Goal: Connect with others: Connect with other users

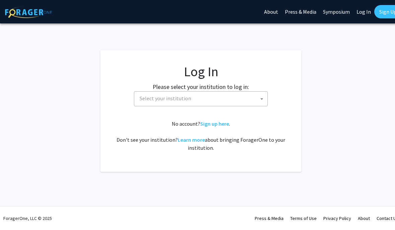
click at [233, 103] on span "Select your institution" at bounding box center [202, 99] width 130 height 14
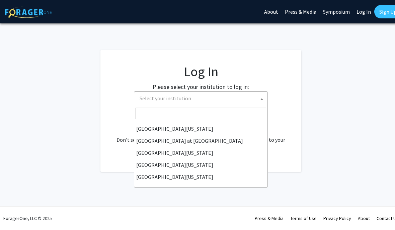
scroll to position [234, 0]
select select "13"
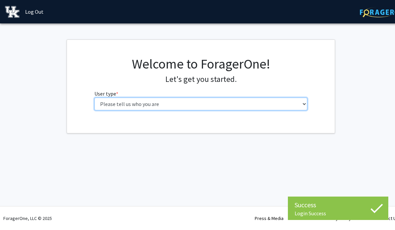
click at [276, 105] on select "Please tell us who you are Undergraduate Student Master's Student Doctoral Cand…" at bounding box center [200, 104] width 213 height 13
select select "1: undergrad"
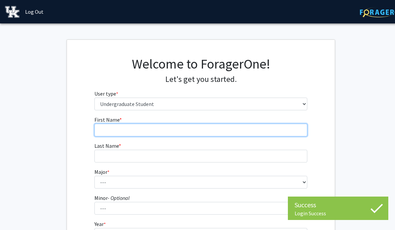
click at [207, 127] on input "First Name * required" at bounding box center [200, 130] width 213 height 13
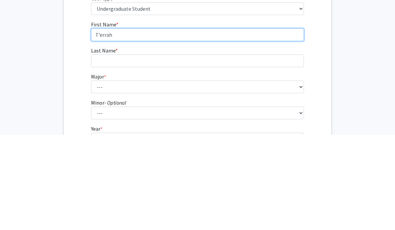
type input "T’errah"
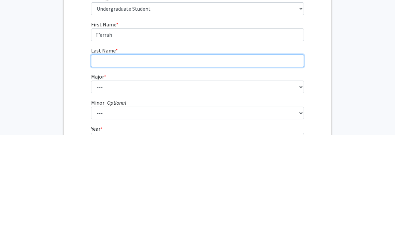
click at [197, 150] on input "Last Name * required" at bounding box center [197, 156] width 213 height 13
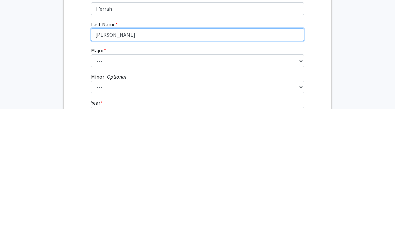
type input "[PERSON_NAME]"
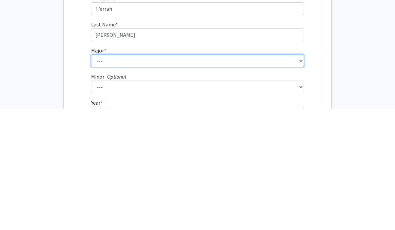
click at [211, 176] on select "--- Accounting Aerospace Engineering African American & Africana Studies Agricu…" at bounding box center [197, 182] width 213 height 13
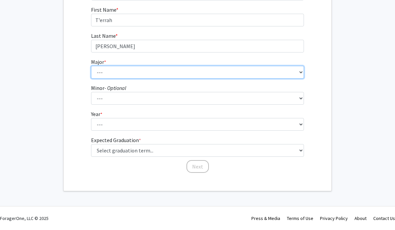
select select "87: 924"
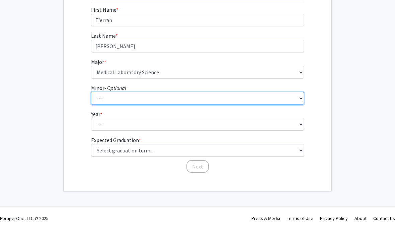
click at [228, 98] on select "--- African American & Africana Studies Agricultural Economics American Studies…" at bounding box center [197, 98] width 213 height 13
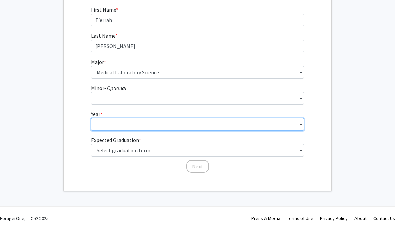
click at [277, 125] on select "--- First-year Sophomore Junior Senior Postbaccalaureate Certificate" at bounding box center [197, 124] width 213 height 13
click at [232, 124] on select "--- First-year Sophomore Junior Senior Postbaccalaureate Certificate" at bounding box center [197, 124] width 213 height 13
select select "1: first-year"
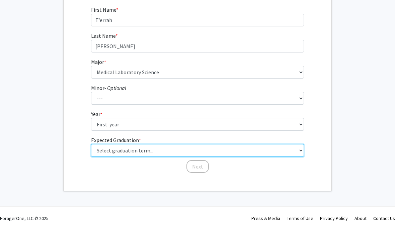
click at [180, 148] on select "Select graduation term... Spring 2025 Summer 2025 Fall 2025 Winter 2025 Spring …" at bounding box center [197, 150] width 213 height 13
click at [209, 151] on select "Select graduation term... Spring 2025 Summer 2025 Fall 2025 Winter 2025 Spring …" at bounding box center [197, 150] width 213 height 13
select select "17: spring_2029"
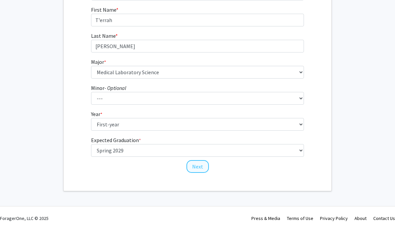
click at [199, 166] on button "Next" at bounding box center [197, 167] width 22 height 13
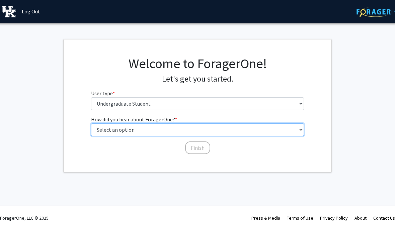
click at [227, 131] on select "Select an option Peer/student recommendation Faculty/staff recommendation Unive…" at bounding box center [197, 130] width 213 height 13
select select "3: university_website"
click at [211, 129] on select "Select an option Peer/student recommendation Faculty/staff recommendation Unive…" at bounding box center [197, 130] width 213 height 13
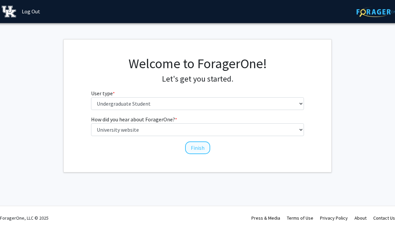
click at [195, 153] on button "Finish" at bounding box center [197, 148] width 25 height 13
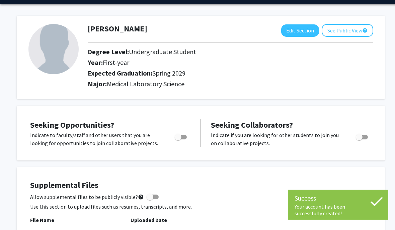
scroll to position [25, 0]
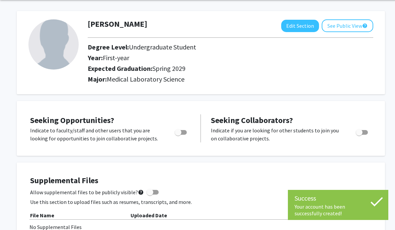
click at [183, 130] on span "Toggle" at bounding box center [181, 132] width 12 height 5
click at [178, 135] on input "Are you actively seeking opportunities?" at bounding box center [178, 135] width 0 height 0
checkbox input "true"
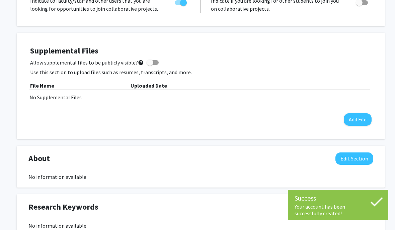
scroll to position [155, 0]
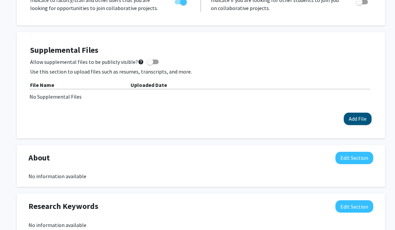
click at [368, 113] on button "Add File" at bounding box center [357, 119] width 28 height 12
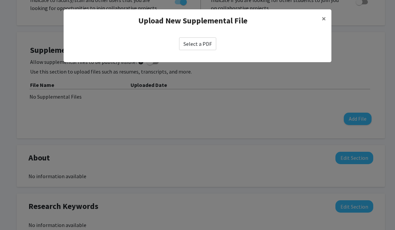
click at [204, 39] on label "Select a PDF" at bounding box center [197, 43] width 37 height 13
click at [0, 0] on input "Select a PDF" at bounding box center [0, 0] width 0 height 0
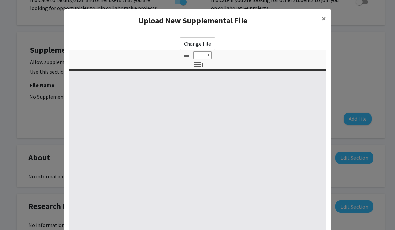
select select "custom"
type input "0"
select select "custom"
type input "1"
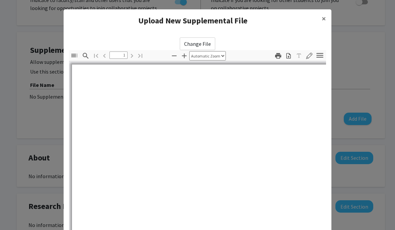
select select "auto"
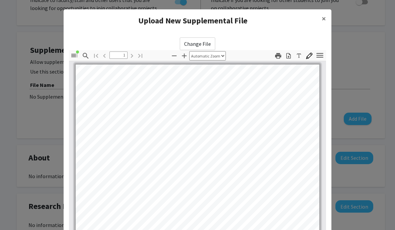
scroll to position [-1, 0]
click at [317, 17] on button "×" at bounding box center [323, 18] width 15 height 19
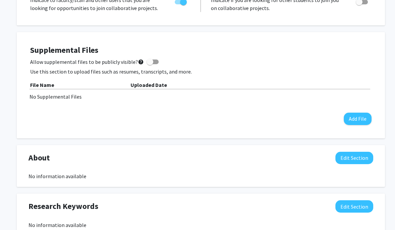
scroll to position [184, 0]
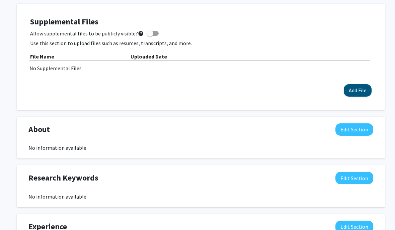
click at [353, 94] on button "Add File" at bounding box center [357, 90] width 28 height 12
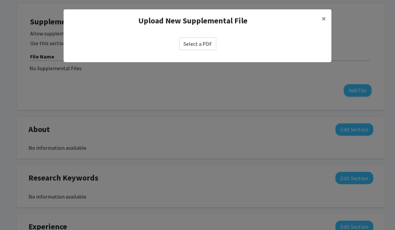
click at [209, 48] on label "Select a PDF" at bounding box center [197, 43] width 37 height 13
click at [0, 0] on input "Select a PDF" at bounding box center [0, 0] width 0 height 0
select select "custom"
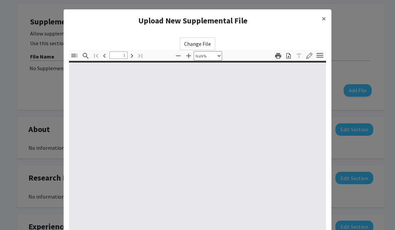
type input "0"
select select "custom"
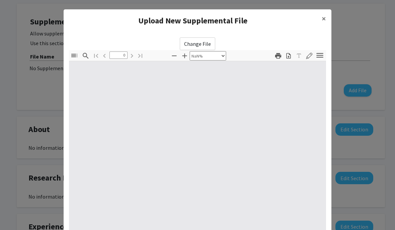
type input "1"
select select "auto"
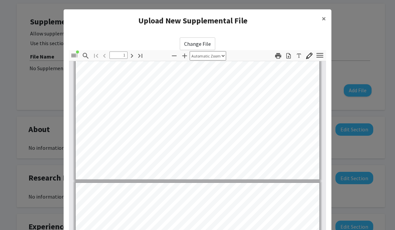
type input "2"
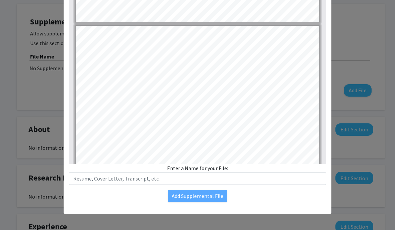
scroll to position [87, 0]
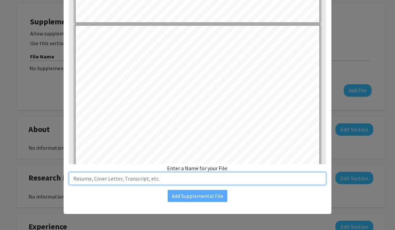
click at [247, 174] on input "text" at bounding box center [197, 178] width 257 height 13
type input "Resume"
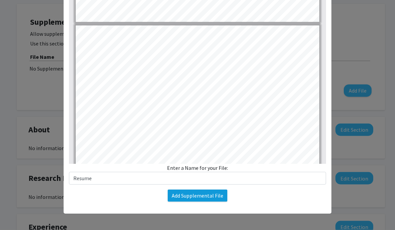
click at [214, 196] on button "Add Supplemental File" at bounding box center [198, 196] width 60 height 12
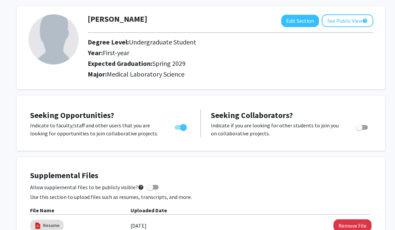
scroll to position [0, 0]
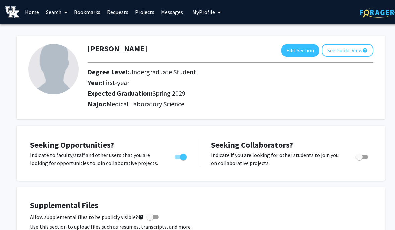
click at [46, 9] on link "Search" at bounding box center [56, 11] width 28 height 23
click at [33, 12] on link "Home" at bounding box center [32, 11] width 21 height 23
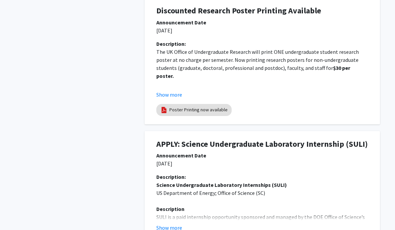
scroll to position [238, 0]
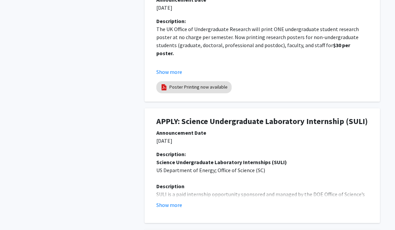
click at [168, 214] on div at bounding box center [262, 214] width 222 height 0
click at [176, 206] on button "Show more" at bounding box center [169, 205] width 26 height 8
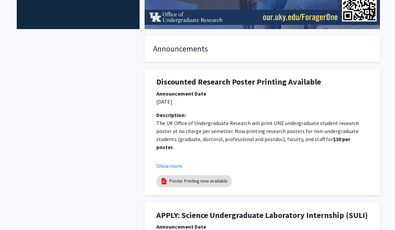
scroll to position [0, 0]
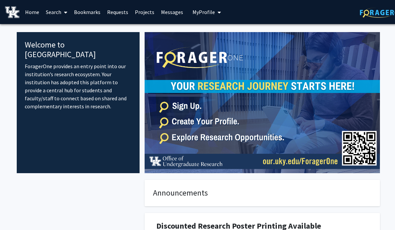
click at [61, 16] on link "Search" at bounding box center [56, 11] width 28 height 23
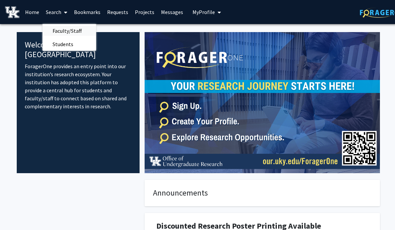
click at [69, 27] on span "Faculty/Staff" at bounding box center [66, 30] width 49 height 13
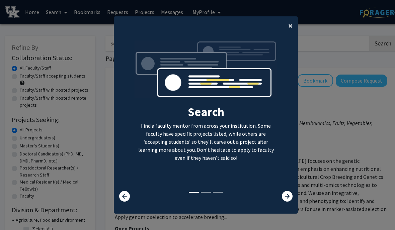
click at [295, 34] on button "×" at bounding box center [290, 25] width 15 height 19
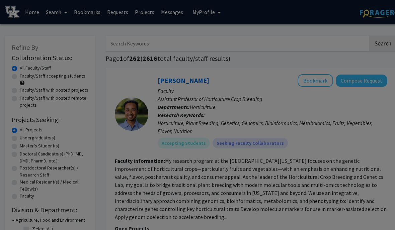
click at [287, 36] on div "Search Find a faculty mentor from across your institution. Some faculty have sp…" at bounding box center [205, 63] width 183 height 150
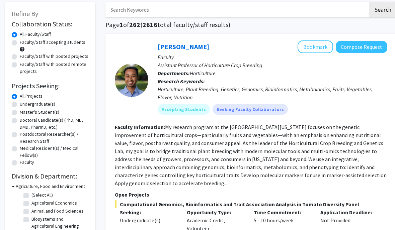
scroll to position [28, 0]
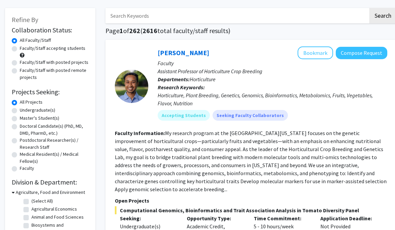
click at [12, 53] on div "Faculty/Staff accepting students" at bounding box center [50, 52] width 77 height 14
click at [20, 49] on label "Faculty/Staff accepting students" at bounding box center [53, 48] width 66 height 7
click at [20, 49] on input "Faculty/Staff accepting students" at bounding box center [22, 47] width 4 height 4
radio input "true"
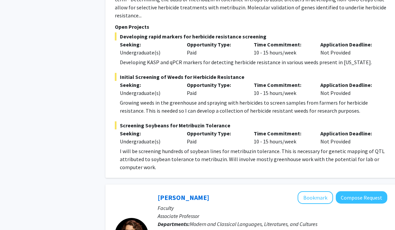
scroll to position [2319, 0]
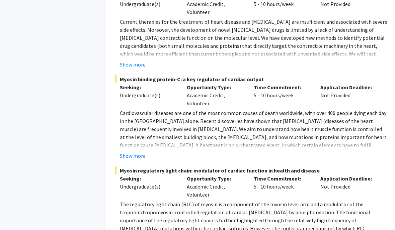
scroll to position [3558, 0]
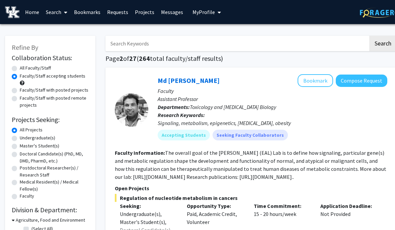
click at [43, 139] on label "Undergraduate(s)" at bounding box center [37, 137] width 35 height 7
click at [24, 139] on input "Undergraduate(s)" at bounding box center [22, 136] width 4 height 4
radio input "true"
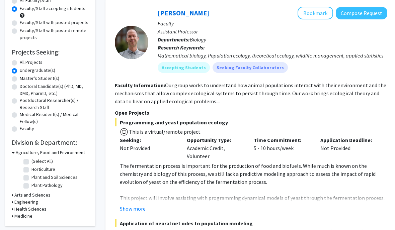
scroll to position [78, 0]
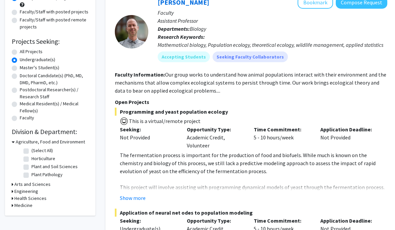
click at [40, 197] on h3 "Health Sciences" at bounding box center [30, 198] width 32 height 7
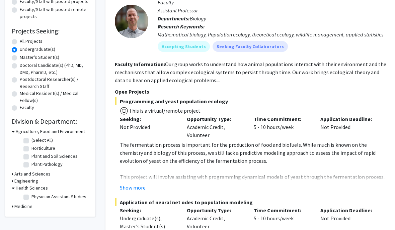
click at [31, 206] on h3 "Medicine" at bounding box center [23, 206] width 18 height 7
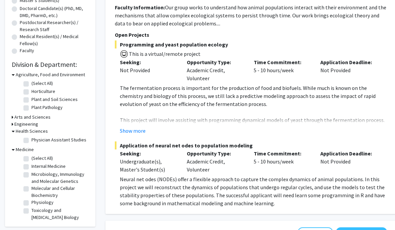
scroll to position [146, 0]
click at [66, 171] on label "Microbiology, Immunology and Molecular Genetics" at bounding box center [59, 178] width 56 height 14
click at [36, 171] on input "Microbiology, Immunology and Molecular Genetics" at bounding box center [33, 173] width 4 height 4
checkbox input "true"
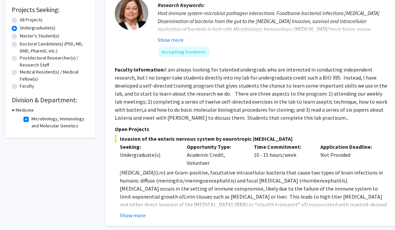
scroll to position [111, 0]
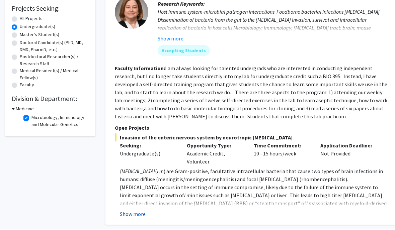
click at [144, 211] on button "Show more" at bounding box center [133, 215] width 26 height 8
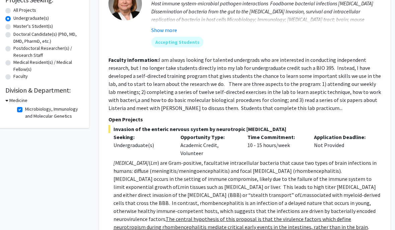
scroll to position [119, 6]
click at [25, 110] on label "Microbiology, Immunology and Molecular Genetics" at bounding box center [53, 113] width 56 height 14
click at [25, 110] on input "Microbiology, Immunology and Molecular Genetics" at bounding box center [27, 108] width 4 height 4
checkbox input "false"
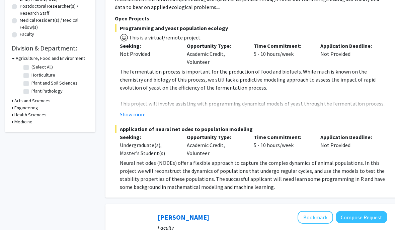
click at [14, 115] on h3 "Health Sciences" at bounding box center [30, 114] width 32 height 7
click at [13, 114] on icon at bounding box center [13, 114] width 3 height 7
click at [15, 123] on h3 "Medicine" at bounding box center [23, 121] width 18 height 7
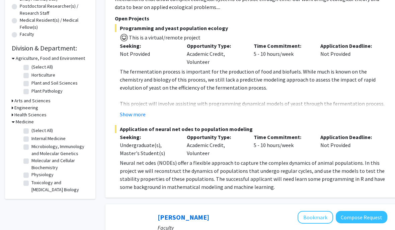
scroll to position [154, 0]
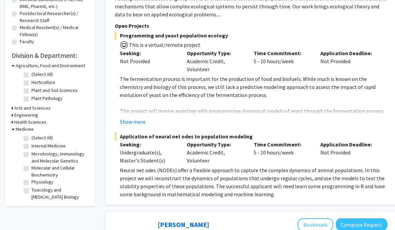
click at [31, 140] on label "(Select All)" at bounding box center [41, 137] width 21 height 7
click at [31, 139] on input "(Select All)" at bounding box center [33, 136] width 4 height 4
checkbox input "true"
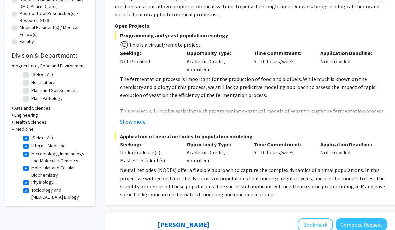
checkbox input "true"
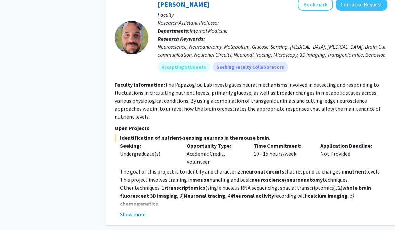
scroll to position [531, 0]
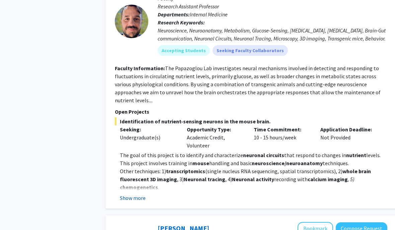
click at [129, 194] on button "Show more" at bounding box center [133, 198] width 26 height 8
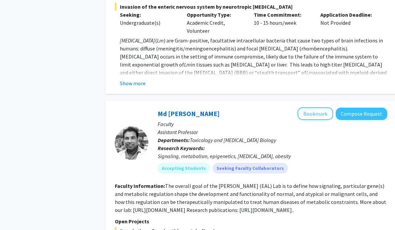
scroll to position [1607, 0]
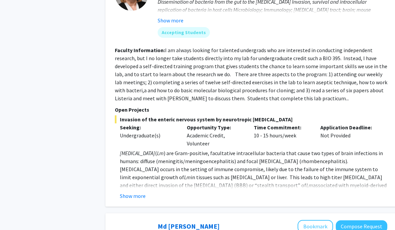
scroll to position [1487, 0]
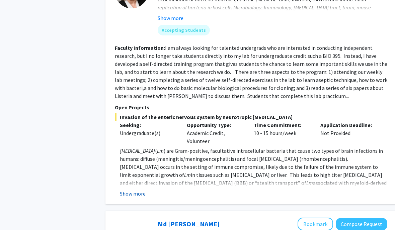
click at [134, 190] on button "Show more" at bounding box center [133, 194] width 26 height 8
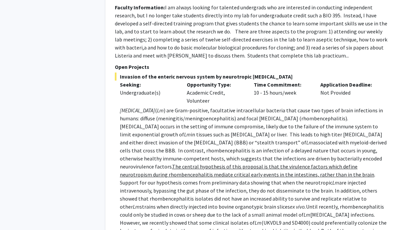
click at [363, 129] on p "[MEDICAL_DATA] ( Lm ) are Gram-positive, facultative intracellular bacteria tha…" at bounding box center [253, 230] width 267 height 249
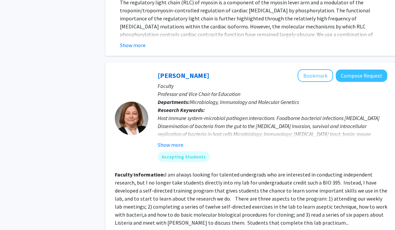
scroll to position [1312, 0]
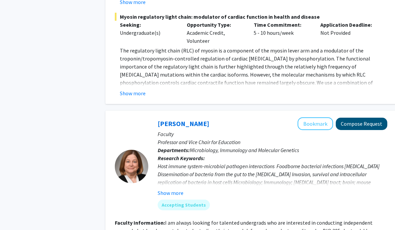
click at [365, 118] on button "Compose Request" at bounding box center [360, 124] width 51 height 12
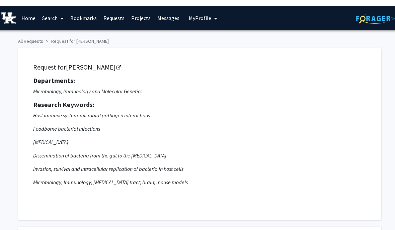
scroll to position [0, 6]
